Goal: Find specific page/section: Find specific page/section

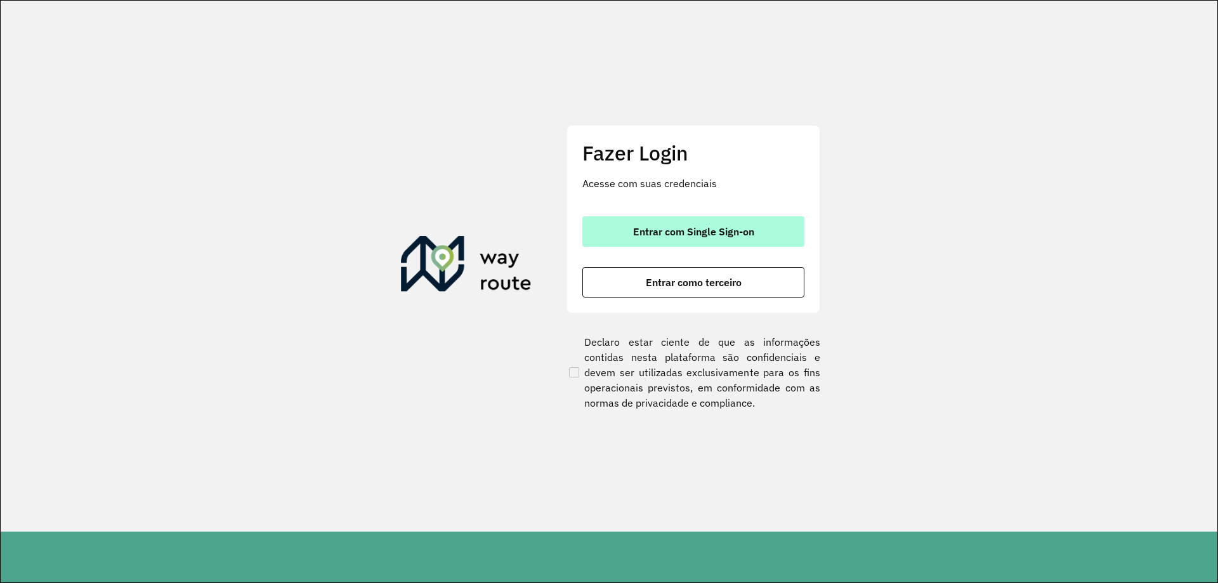
click at [669, 229] on span "Entrar com Single Sign-on" at bounding box center [693, 231] width 121 height 10
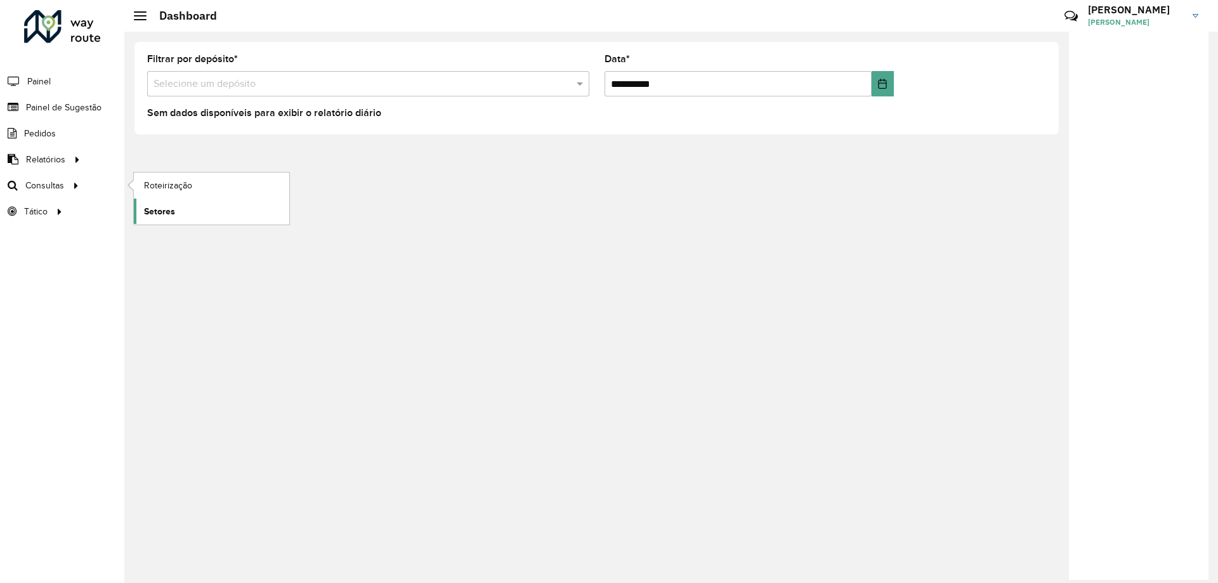
click at [171, 209] on span "Setores" at bounding box center [159, 211] width 31 height 13
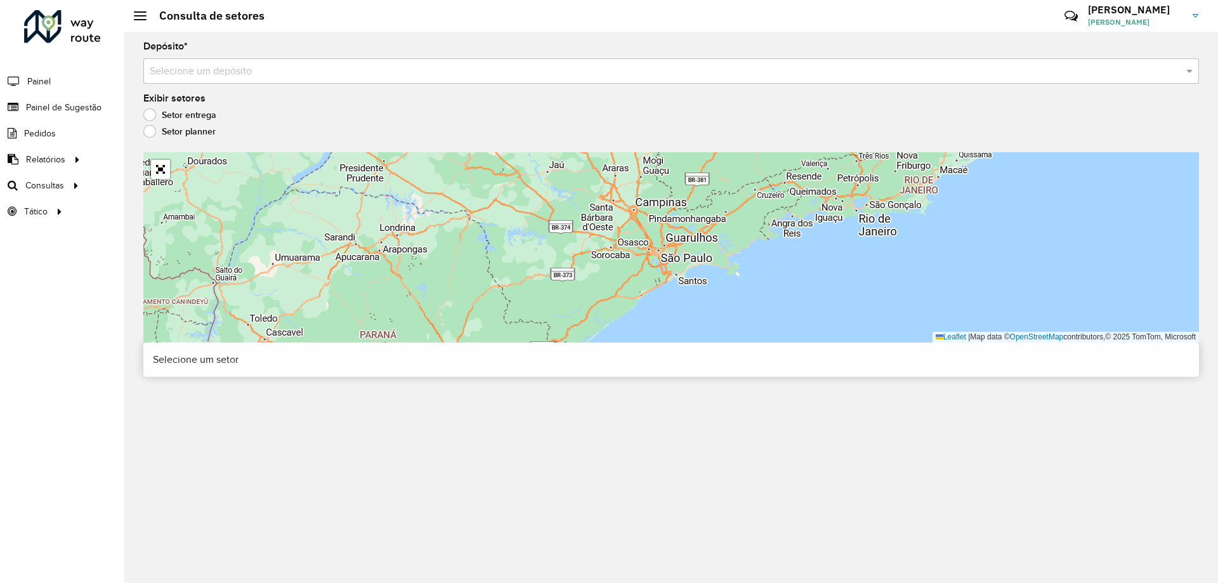
click at [304, 77] on input "text" at bounding box center [659, 71] width 1018 height 15
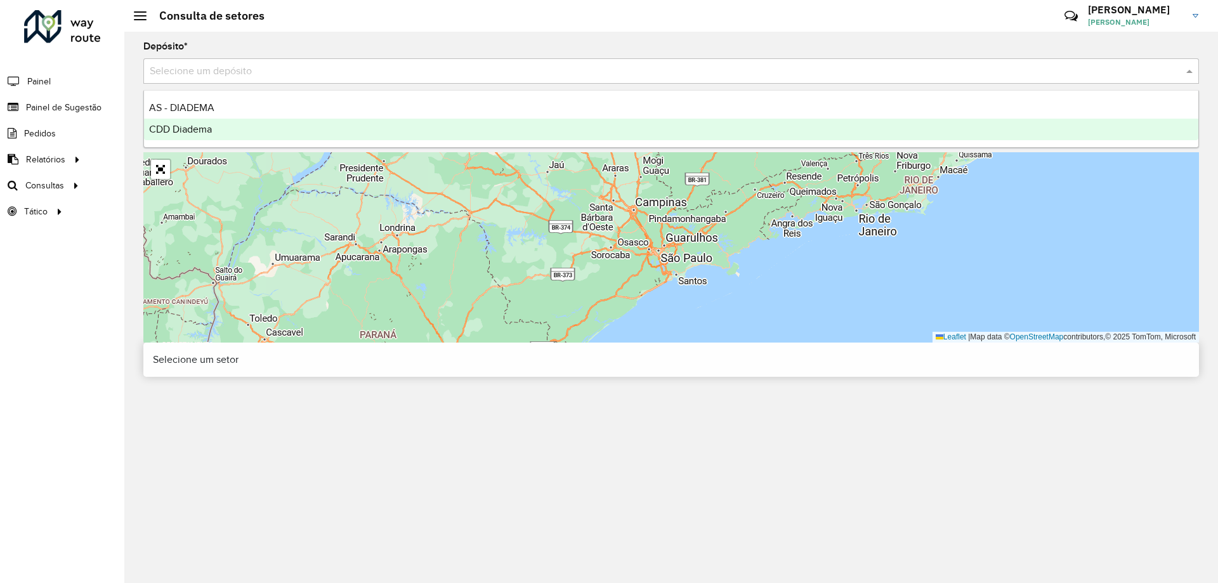
click at [218, 133] on div "CDD Diadema" at bounding box center [671, 130] width 1054 height 22
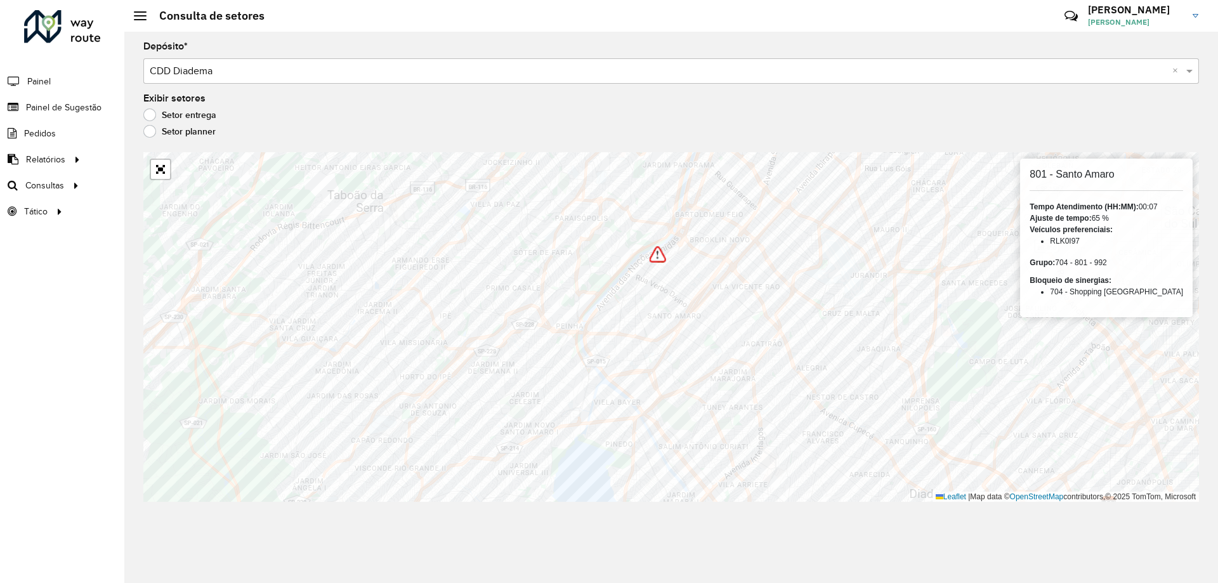
click at [1076, 174] on h6 "801 - Santo Amaro" at bounding box center [1107, 174] width 154 height 12
copy h6 "Santo"
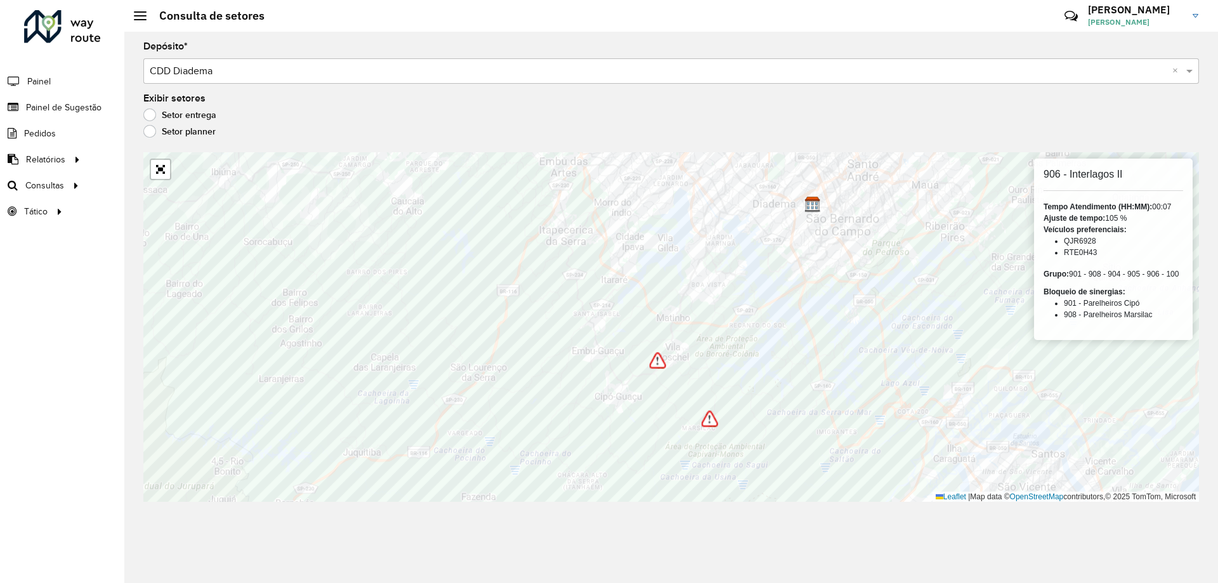
click at [1086, 175] on h6 "906 - Interlagos II" at bounding box center [1114, 174] width 140 height 12
